Goal: Task Accomplishment & Management: Complete application form

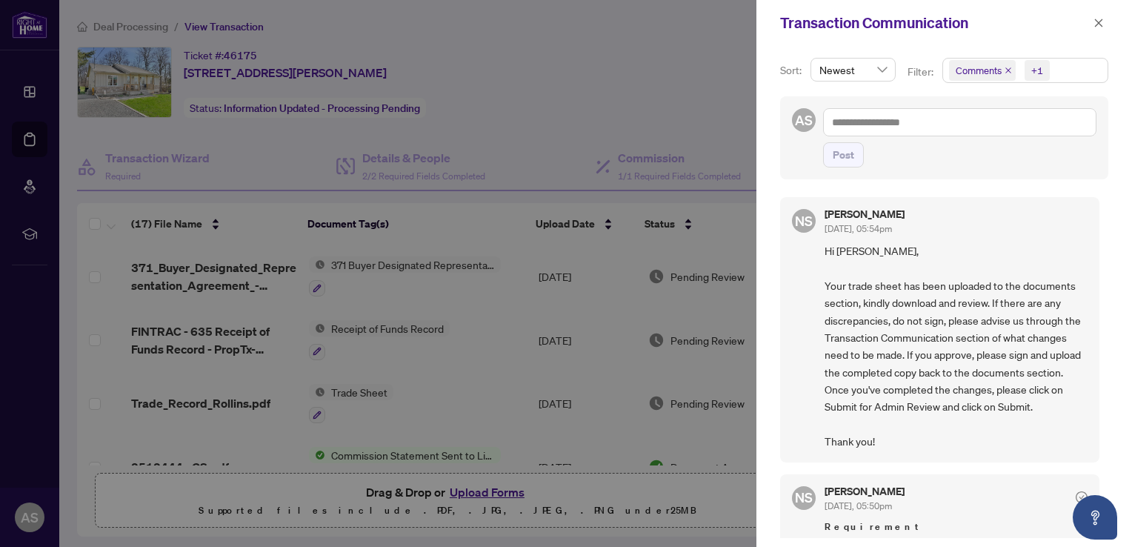
scroll to position [371, 0]
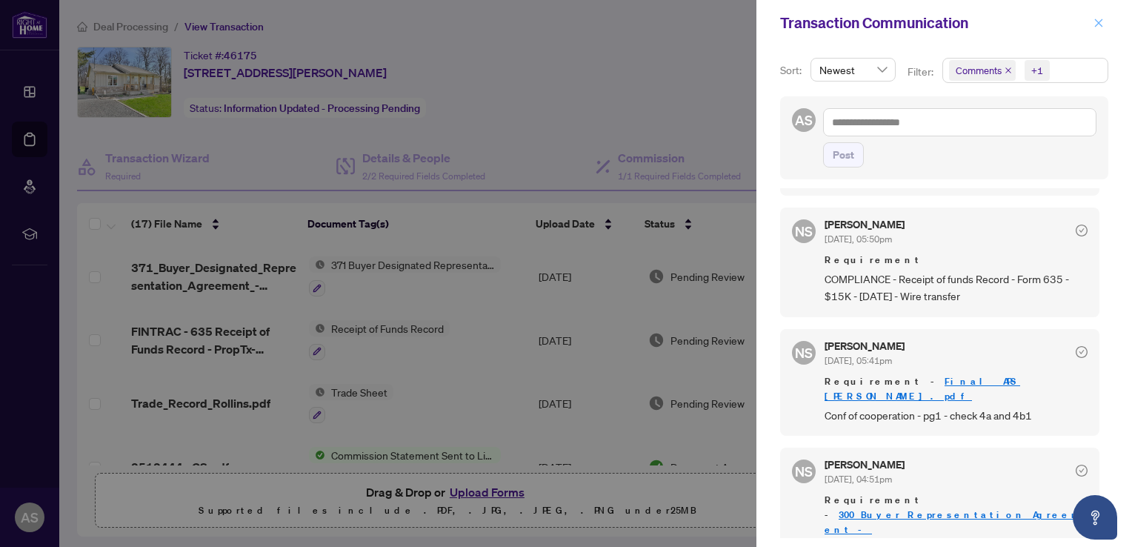
click at [1102, 16] on span "button" at bounding box center [1099, 23] width 10 height 24
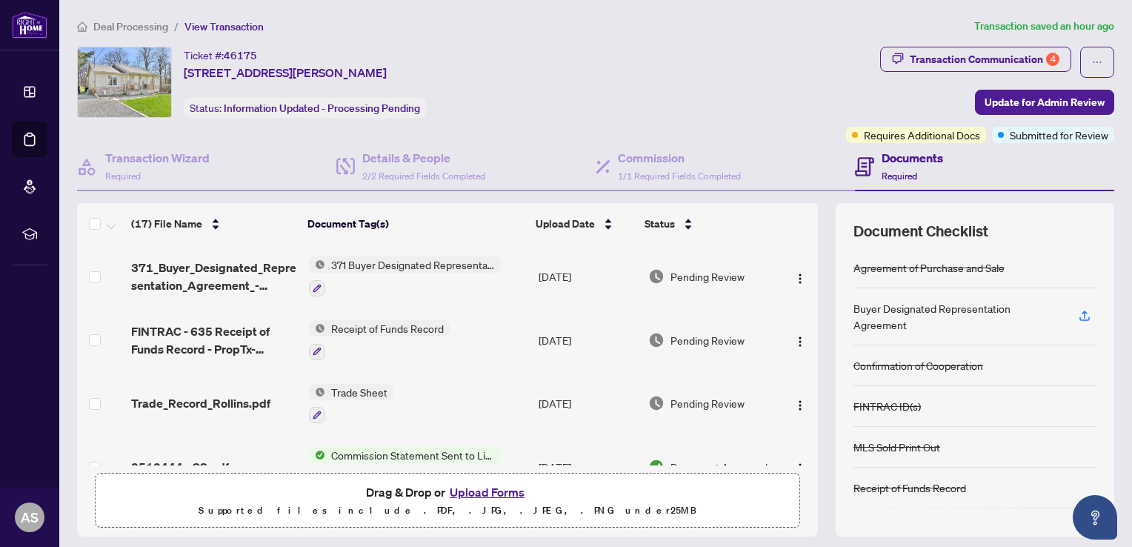
click at [474, 491] on button "Upload Forms" at bounding box center [487, 491] width 84 height 19
click at [472, 486] on button "Upload Forms" at bounding box center [487, 491] width 84 height 19
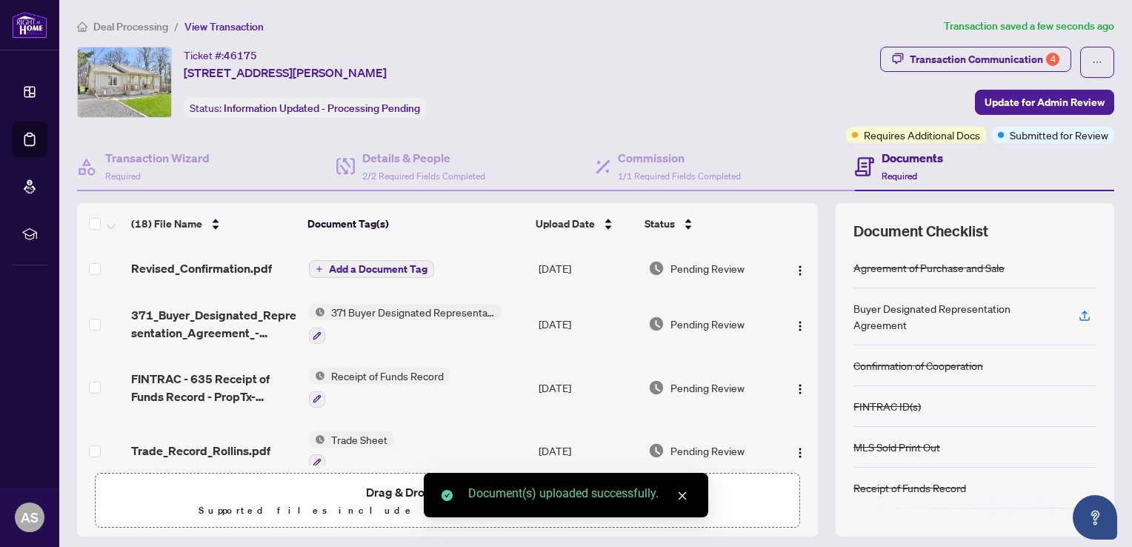
click at [404, 268] on span "Add a Document Tag" at bounding box center [378, 269] width 99 height 10
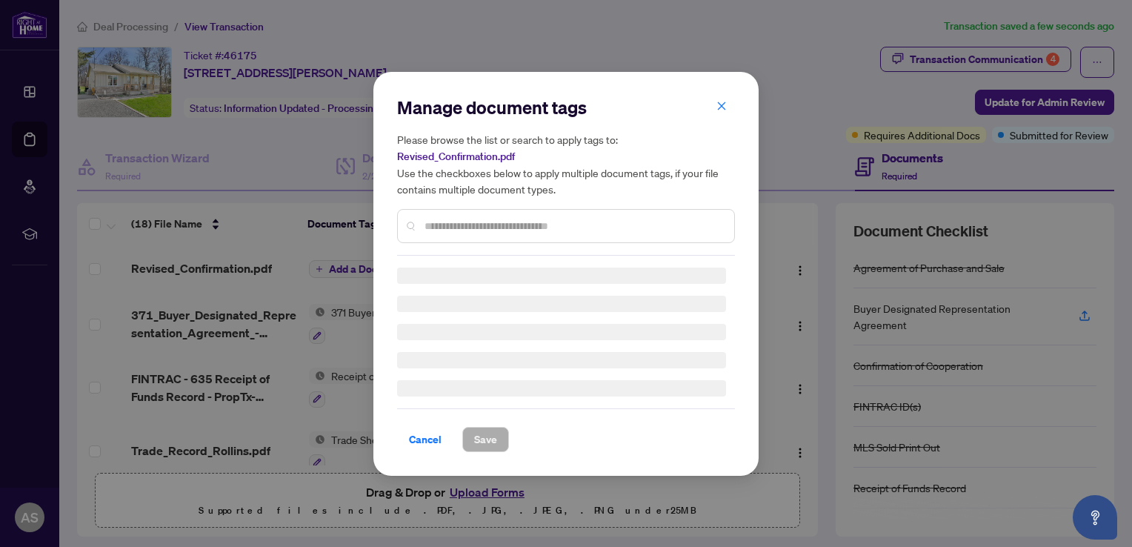
click at [465, 222] on input "text" at bounding box center [574, 226] width 298 height 16
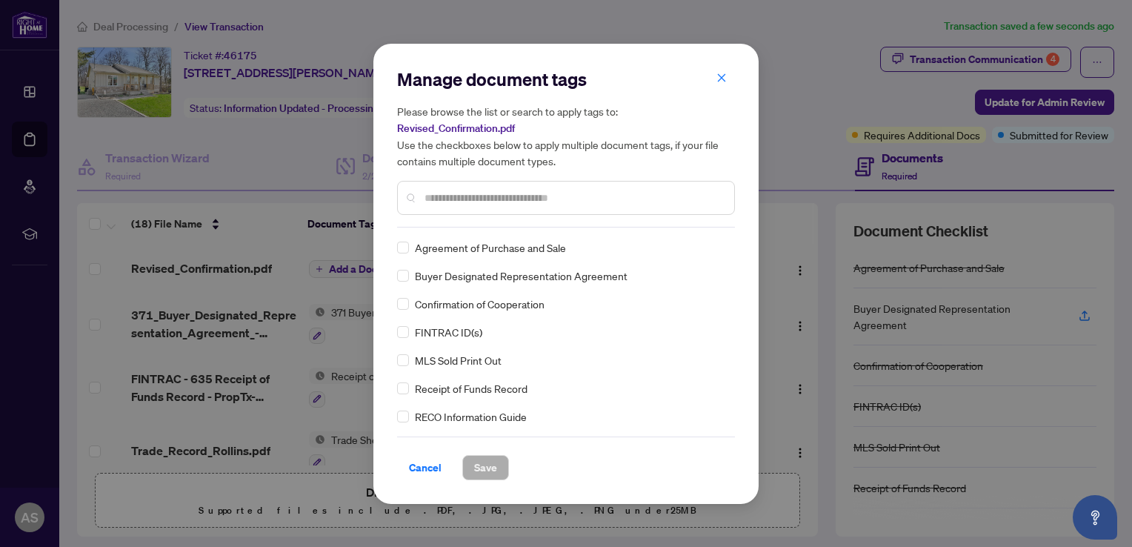
click at [524, 305] on span "Confirmation of Cooperation" at bounding box center [480, 304] width 130 height 16
click at [485, 470] on span "Save" at bounding box center [485, 468] width 23 height 24
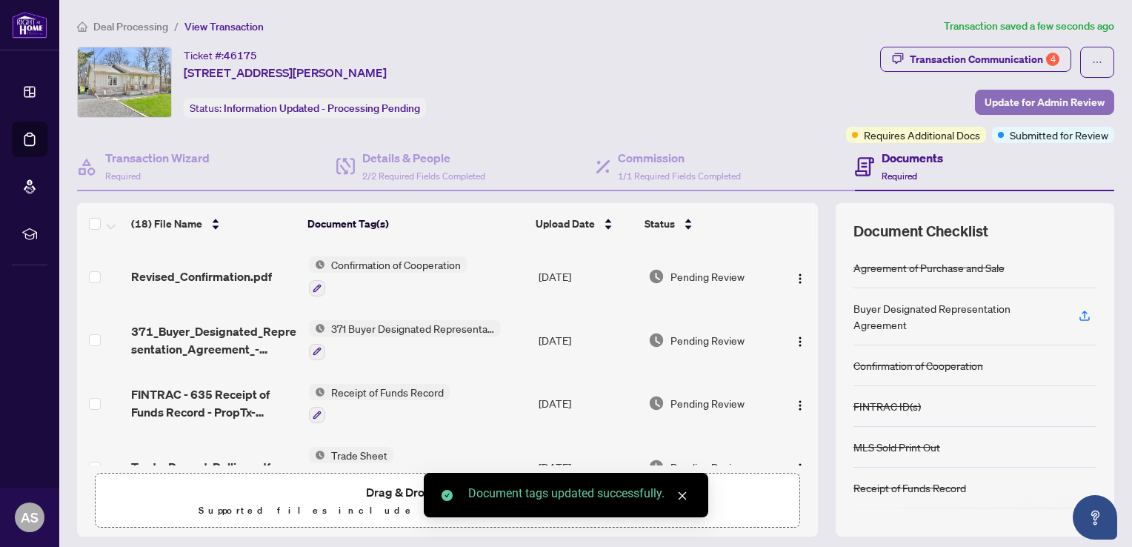
click at [1066, 99] on span "Update for Admin Review" at bounding box center [1045, 102] width 120 height 24
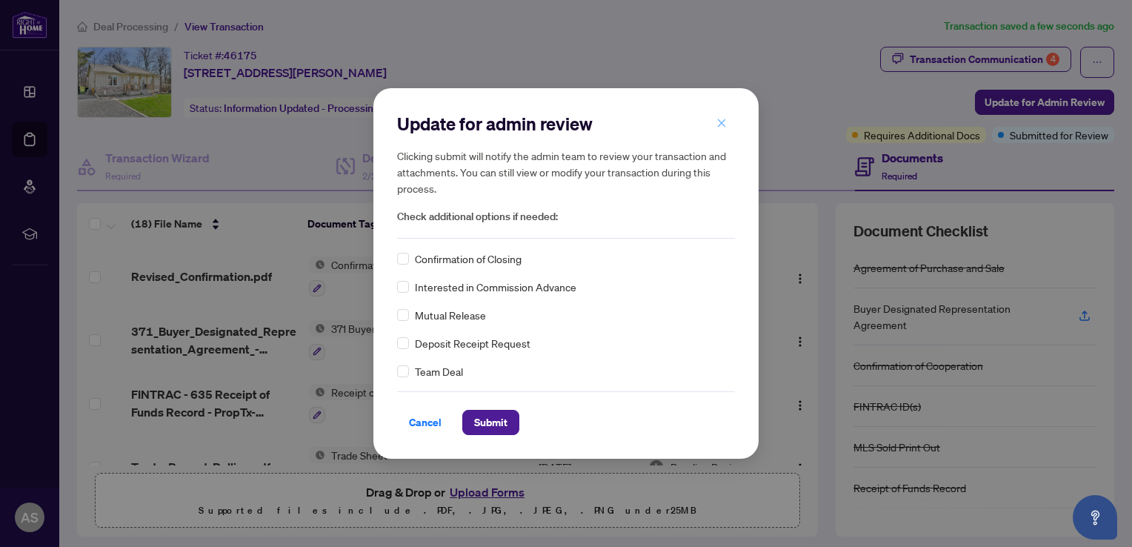
click at [722, 120] on icon "close" at bounding box center [722, 123] width 10 height 10
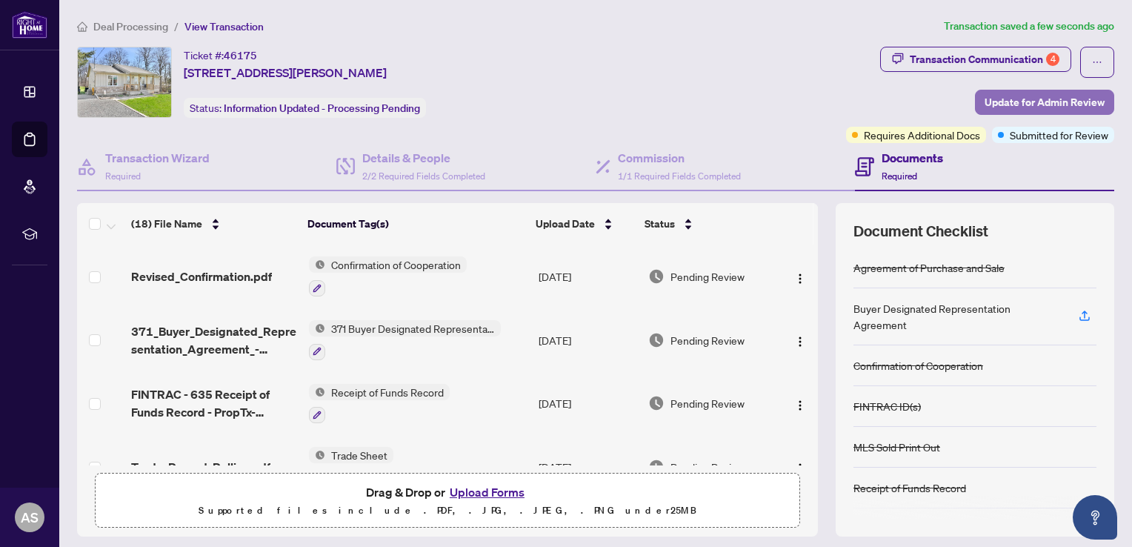
click at [1072, 96] on span "Update for Admin Review" at bounding box center [1045, 102] width 120 height 24
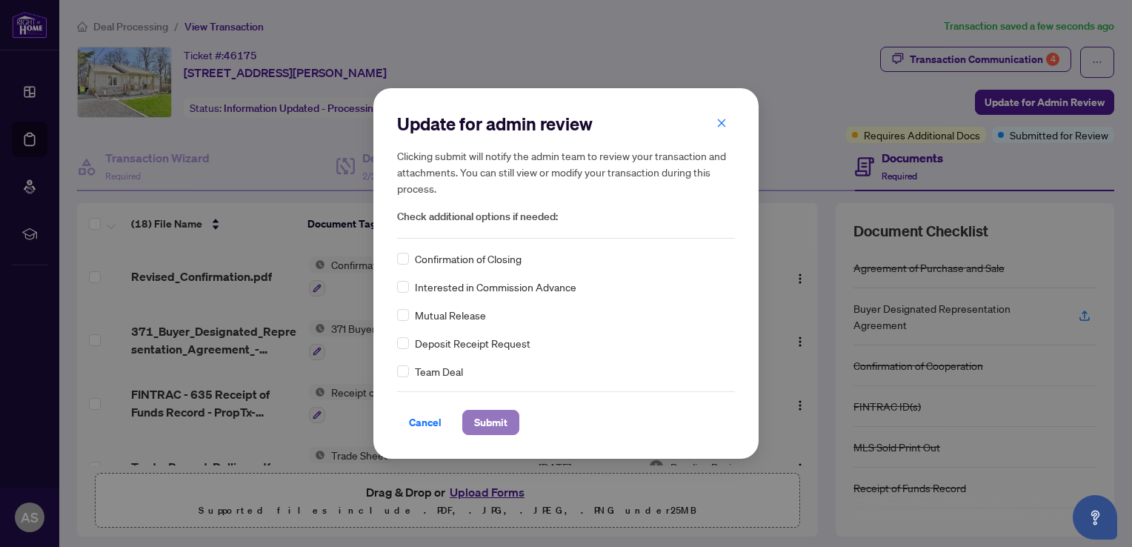
click at [492, 422] on span "Submit" at bounding box center [490, 423] width 33 height 24
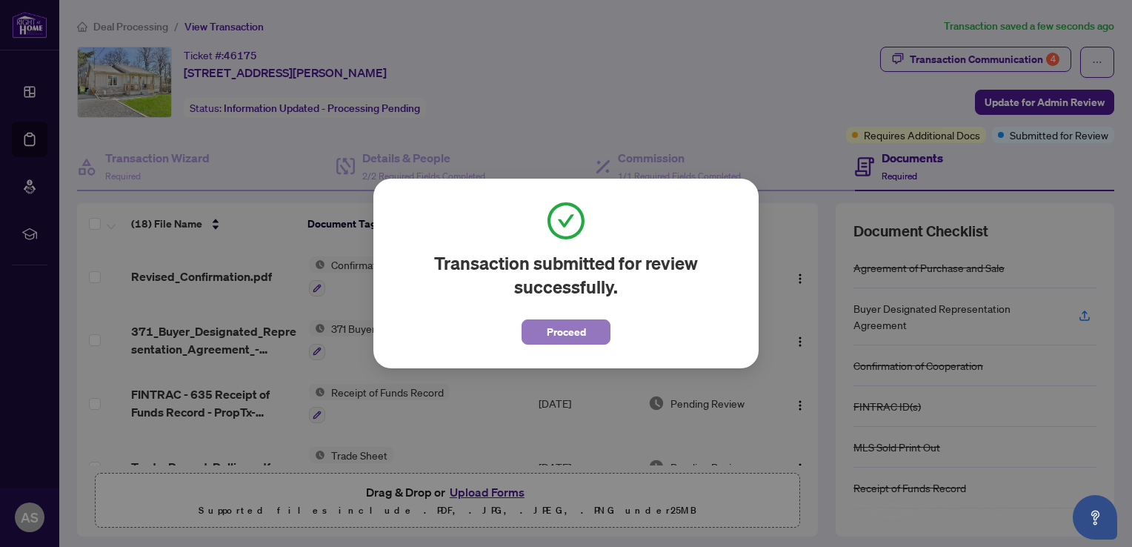
click at [577, 336] on span "Proceed" at bounding box center [566, 332] width 39 height 24
